Goal: Information Seeking & Learning: Compare options

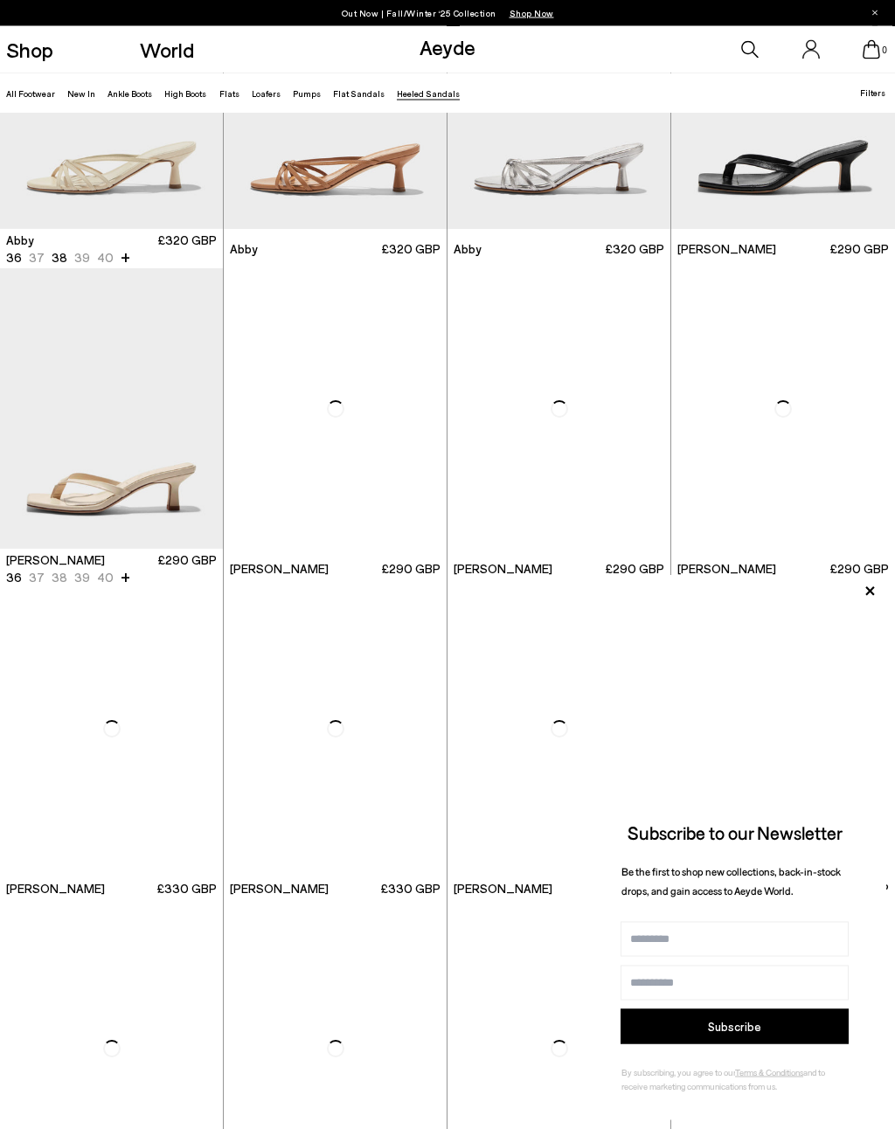
scroll to position [744, 0]
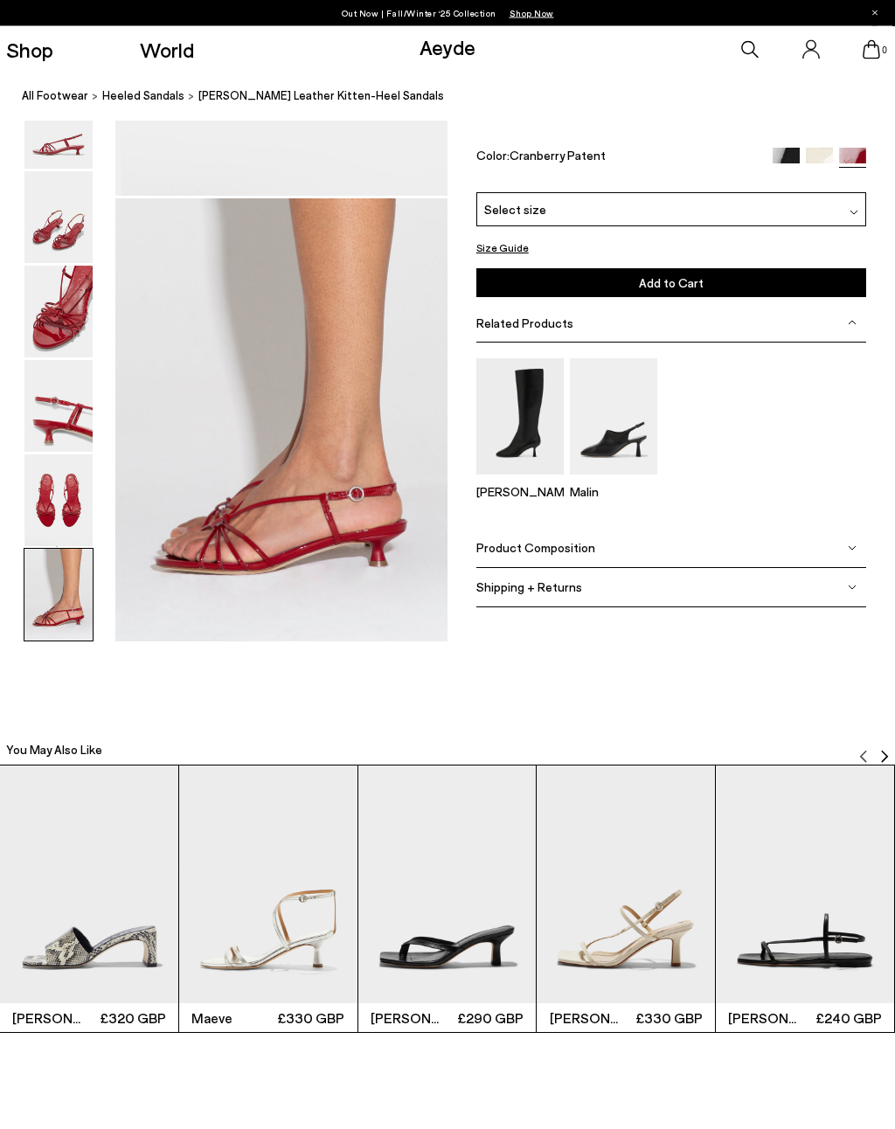
scroll to position [2348, 0]
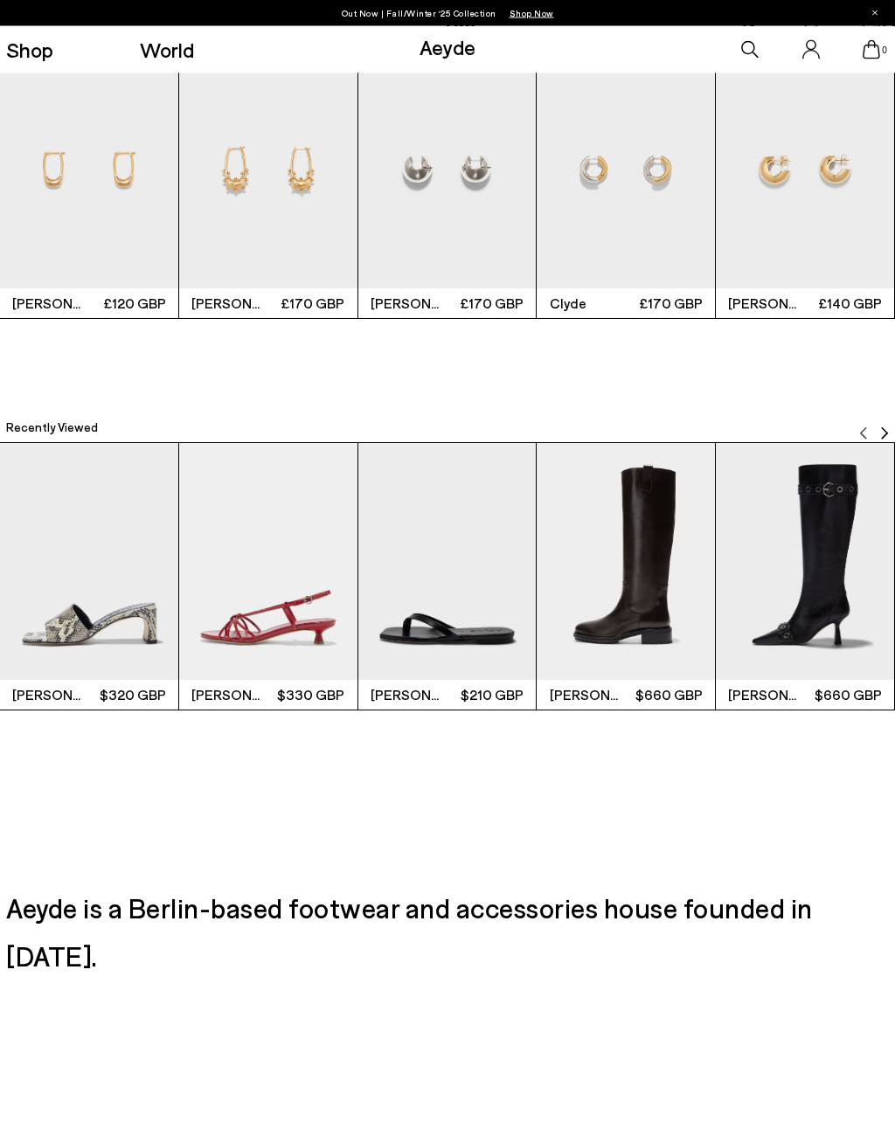
scroll to position [3323, 0]
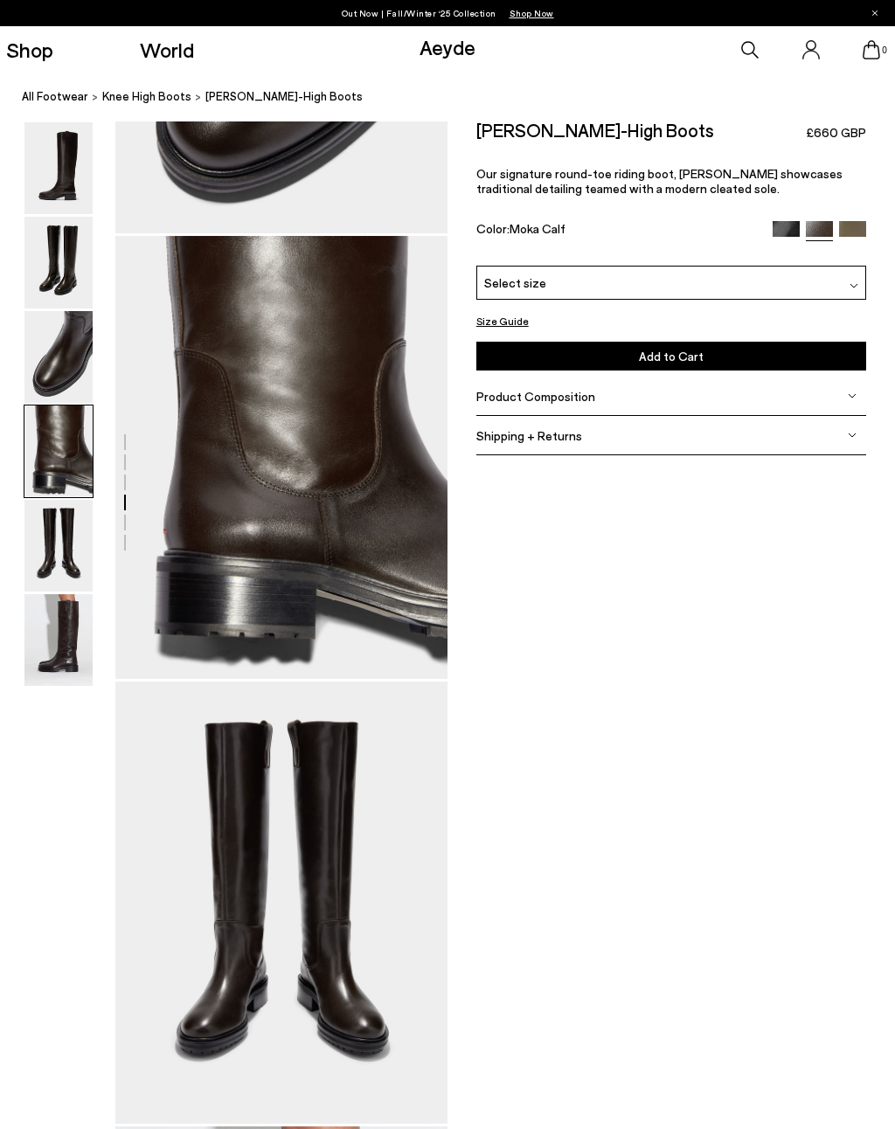
scroll to position [1221, 0]
